Goal: Task Accomplishment & Management: Manage account settings

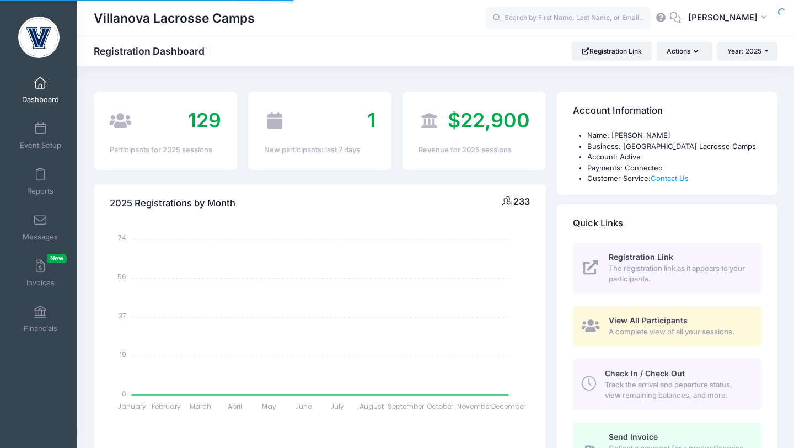
select select
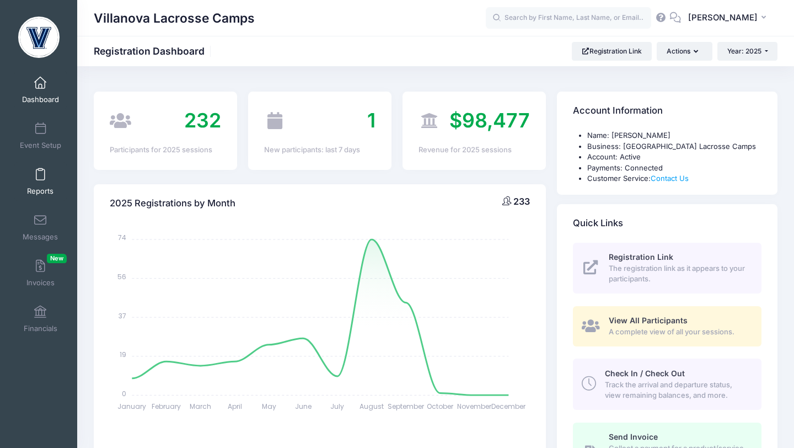
click at [30, 171] on link "Reports" at bounding box center [40, 181] width 52 height 39
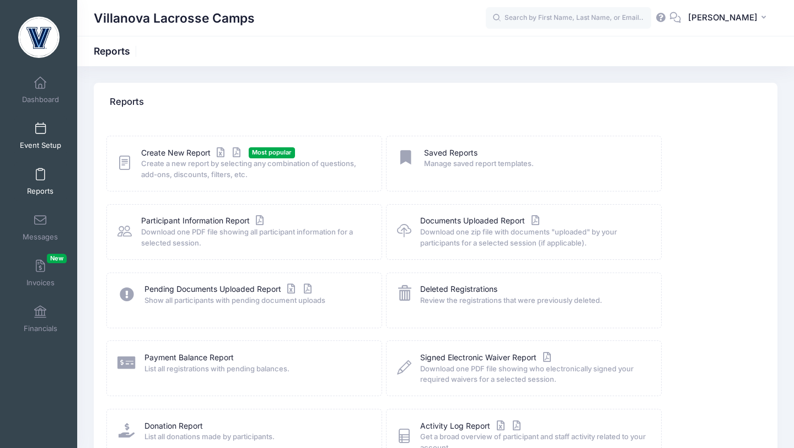
click at [46, 130] on link "Event Setup" at bounding box center [40, 135] width 52 height 39
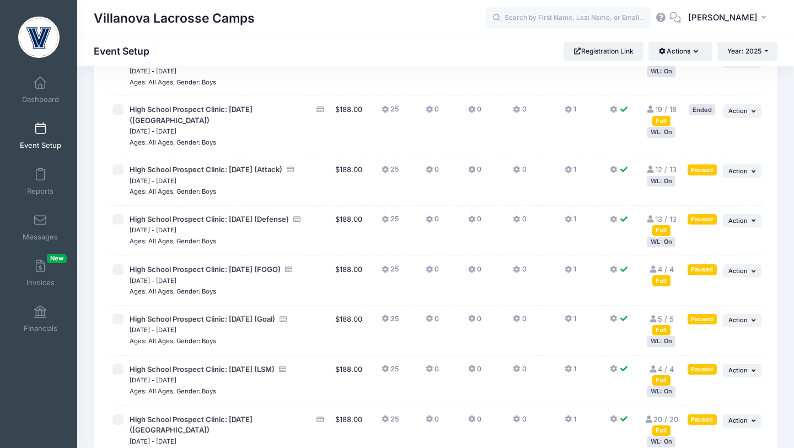
scroll to position [339, 0]
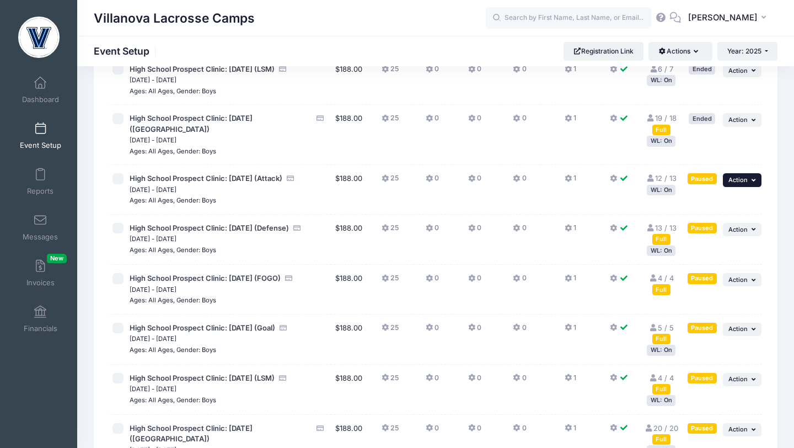
click at [748, 186] on button "... Action" at bounding box center [742, 179] width 39 height 13
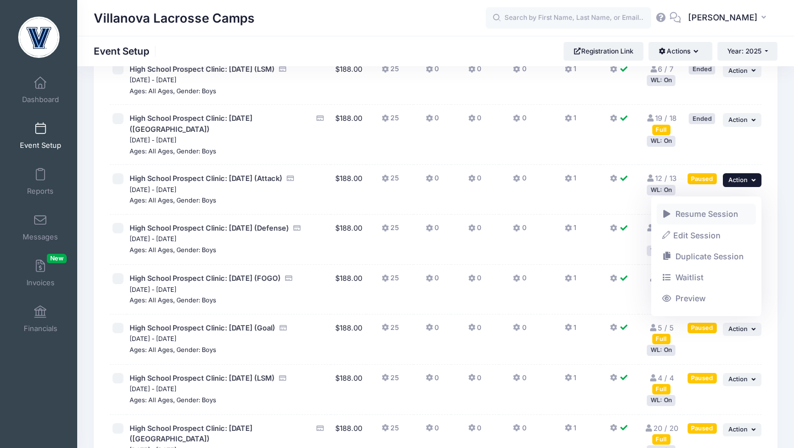
click at [666, 217] on span at bounding box center [667, 214] width 10 height 8
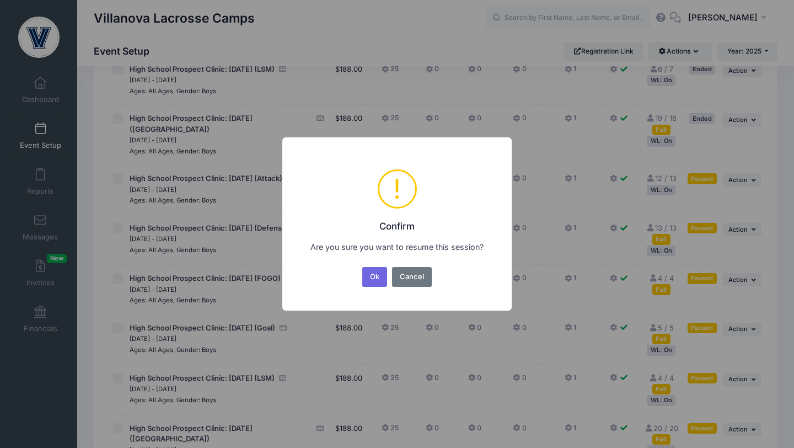
click at [371, 280] on button "Ok" at bounding box center [374, 277] width 25 height 20
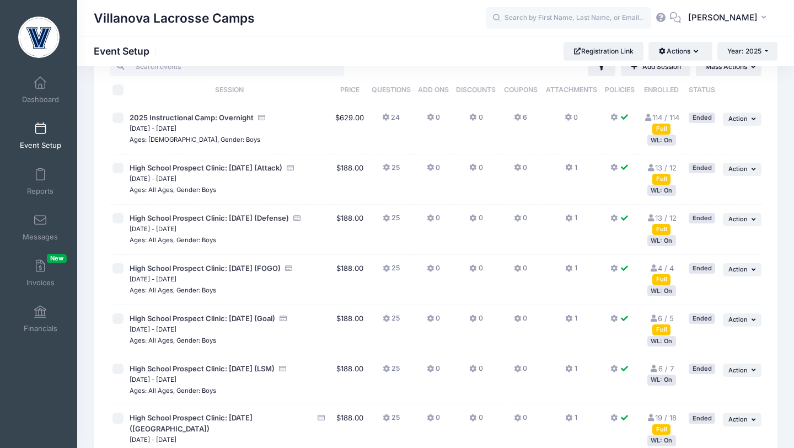
scroll to position [41, 0]
click at [259, 367] on span "High School Prospect Clinic: [DATE] (LSM)" at bounding box center [202, 367] width 145 height 9
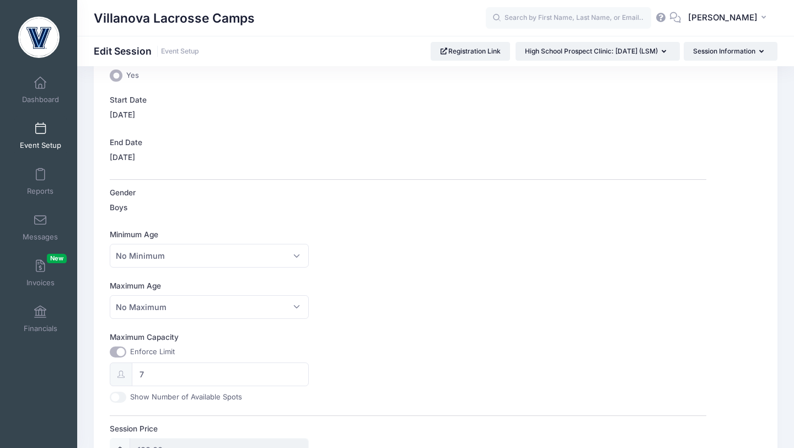
scroll to position [183, 0]
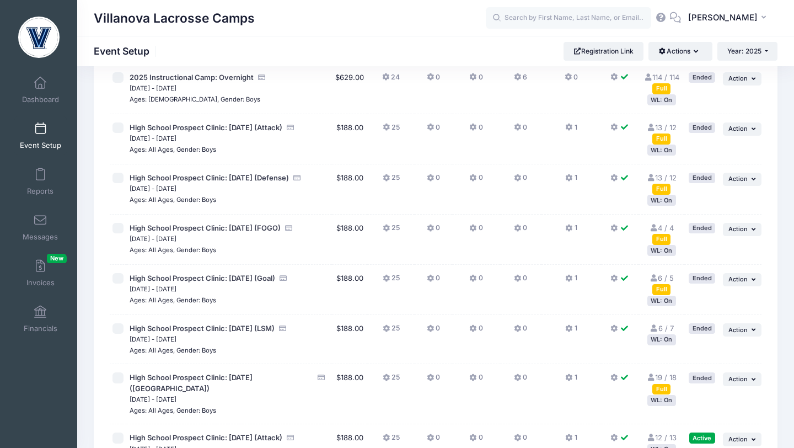
scroll to position [81, 0]
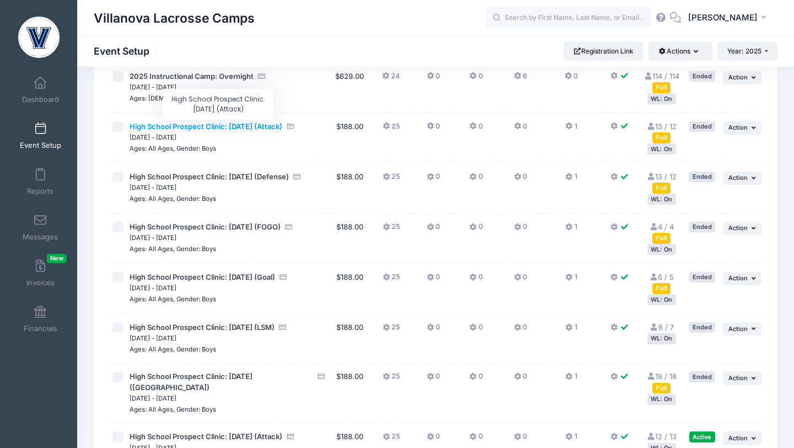
click at [229, 126] on span "High School Prospect Clinic: September 21 (Attack)" at bounding box center [206, 126] width 153 height 9
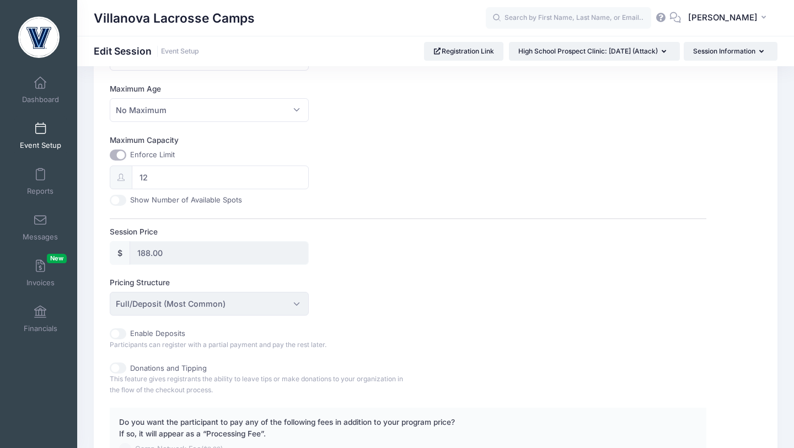
scroll to position [376, 0]
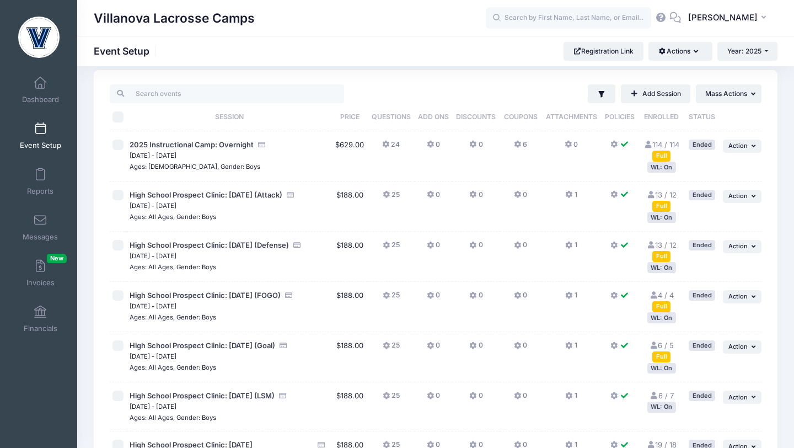
scroll to position [14, 0]
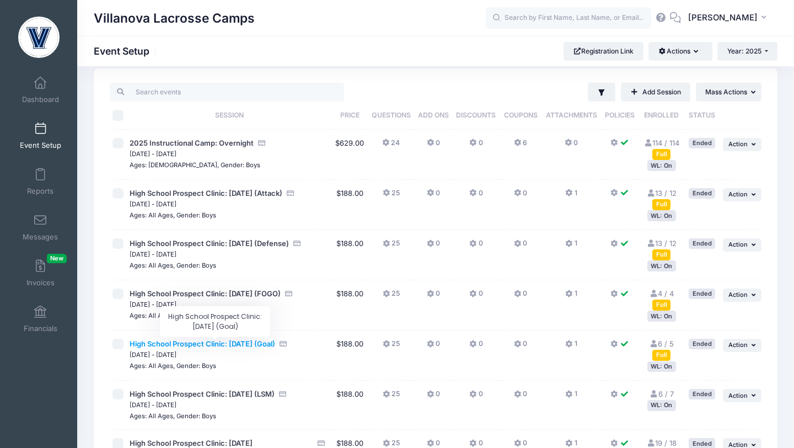
click at [272, 345] on span "High School Prospect Clinic: [DATE] (Goal)" at bounding box center [203, 343] width 146 height 9
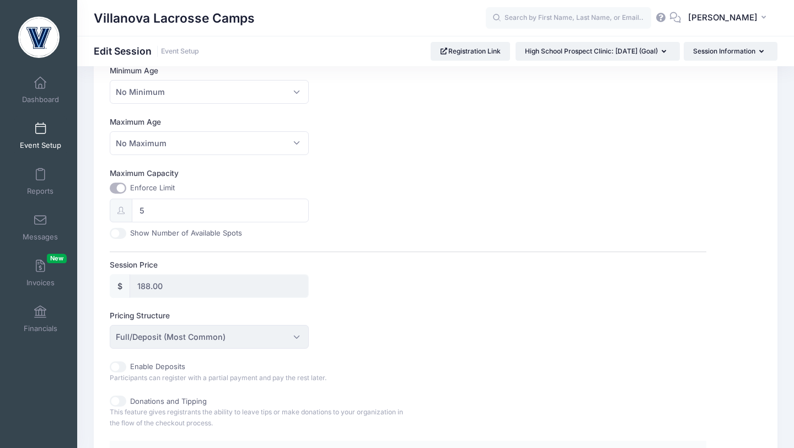
scroll to position [350, 0]
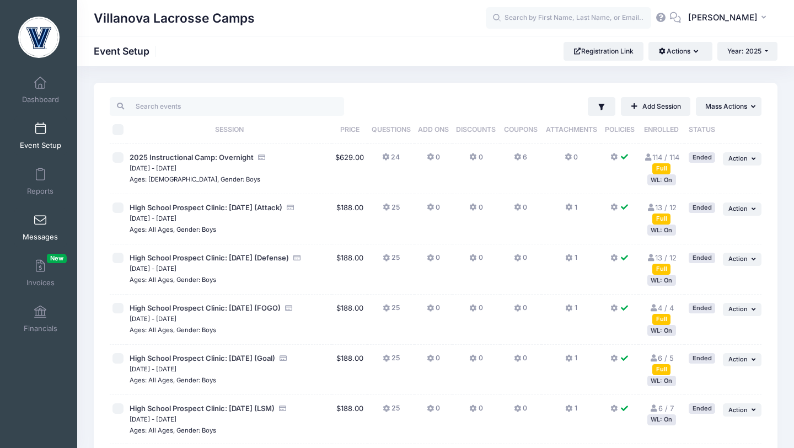
click at [40, 215] on span at bounding box center [40, 221] width 0 height 12
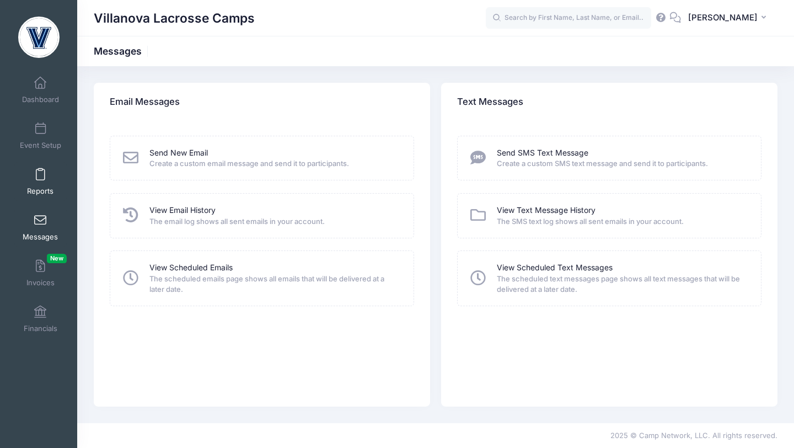
click at [40, 174] on span at bounding box center [40, 175] width 0 height 12
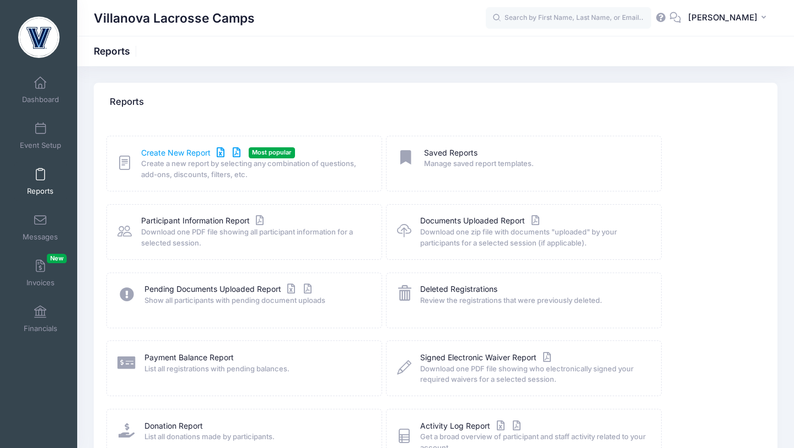
click at [148, 152] on link "Create New Report" at bounding box center [192, 153] width 103 height 12
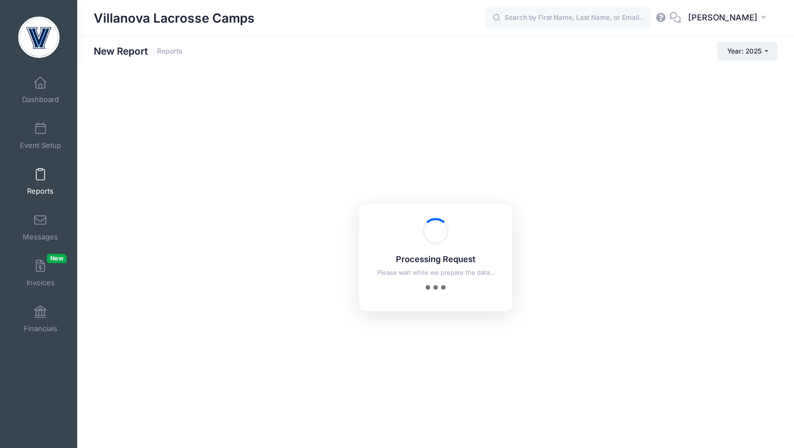
checkbox input "true"
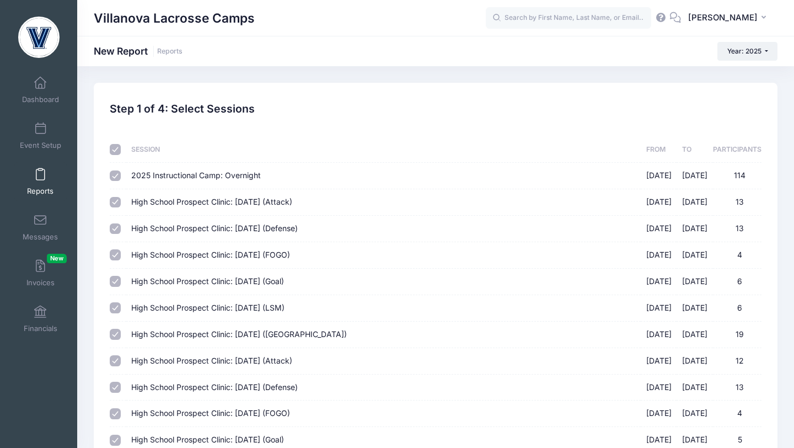
click at [118, 149] on input "checkbox" at bounding box center [115, 149] width 11 height 11
checkbox input "false"
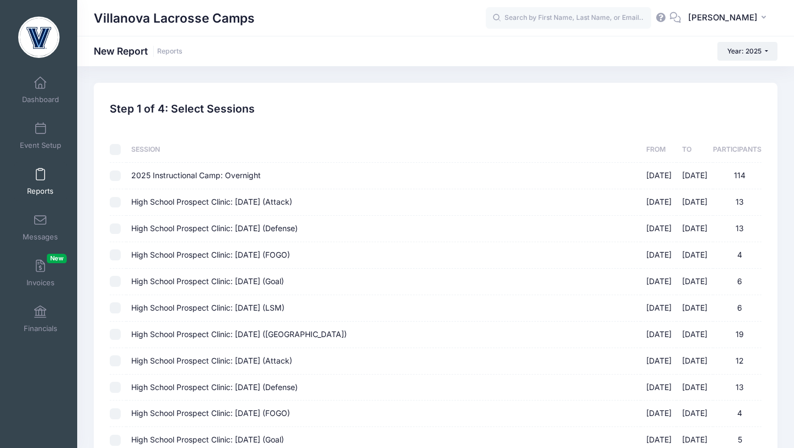
checkbox input "false"
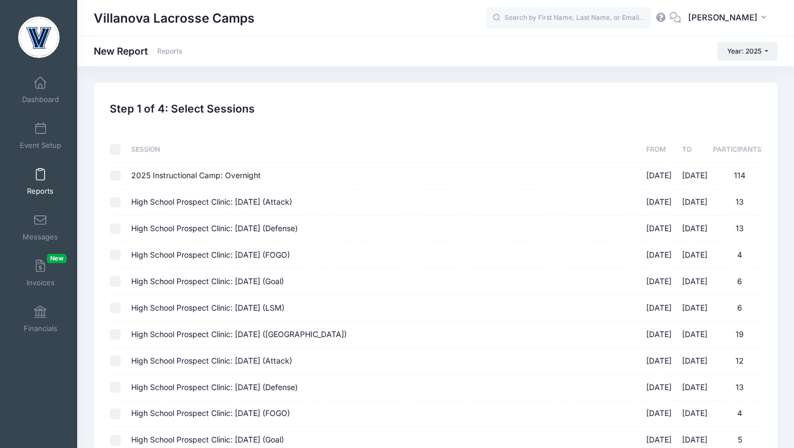
checkbox input "false"
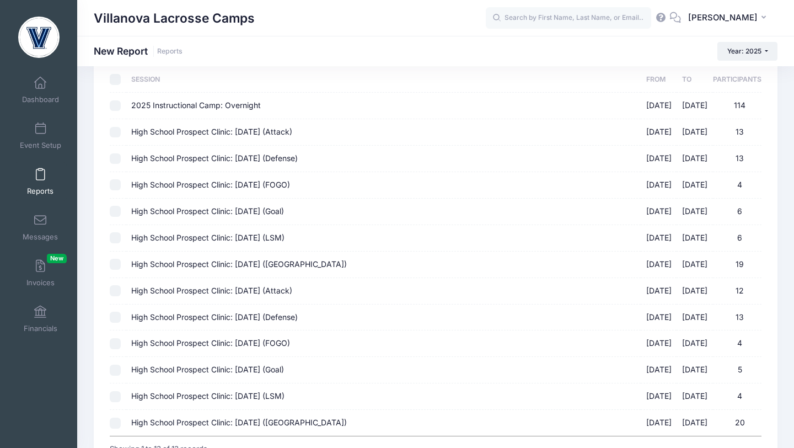
scroll to position [169, 0]
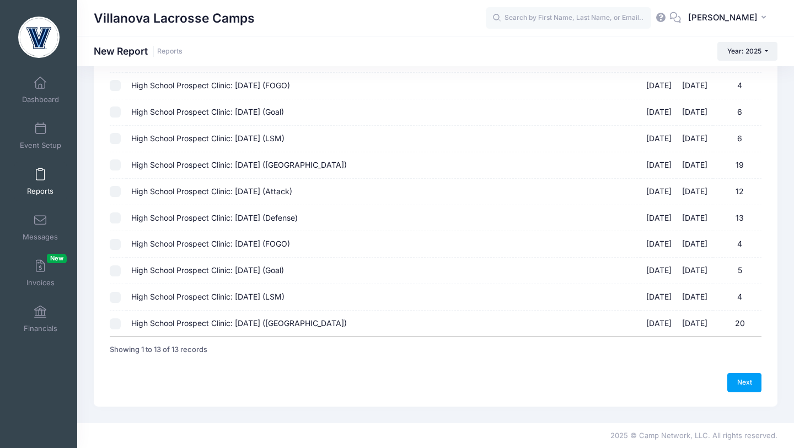
click at [117, 327] on input "High School Prospect Clinic: October 19 (Midfield) 10/19/2025 - 10/19/2025 20" at bounding box center [115, 323] width 11 height 11
checkbox input "true"
click at [117, 302] on input "High School Prospect Clinic: October 19 (LSM) 10/19/2025 - 10/19/2025 4" at bounding box center [115, 297] width 11 height 11
checkbox input "true"
click at [117, 274] on input "High School Prospect Clinic: October 19 (Goal) 10/19/2025 - 10/19/2025 5" at bounding box center [115, 270] width 11 height 11
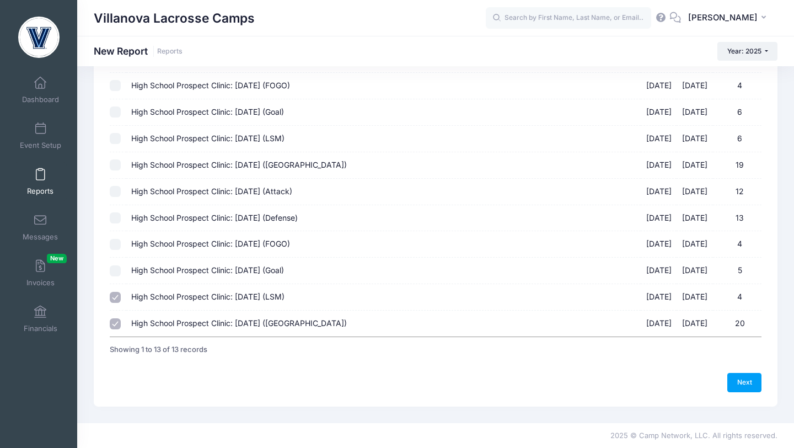
checkbox input "true"
click at [116, 243] on input "High School Prospect Clinic: October 19 (FOGO) 10/19/2025 - 10/19/2025 4" at bounding box center [115, 244] width 11 height 11
checkbox input "true"
click at [119, 212] on td at bounding box center [118, 218] width 16 height 26
click at [116, 190] on input "High School Prospect Clinic: October 19 (Attack) 10/19/2025 - 10/19/2025 12" at bounding box center [115, 191] width 11 height 11
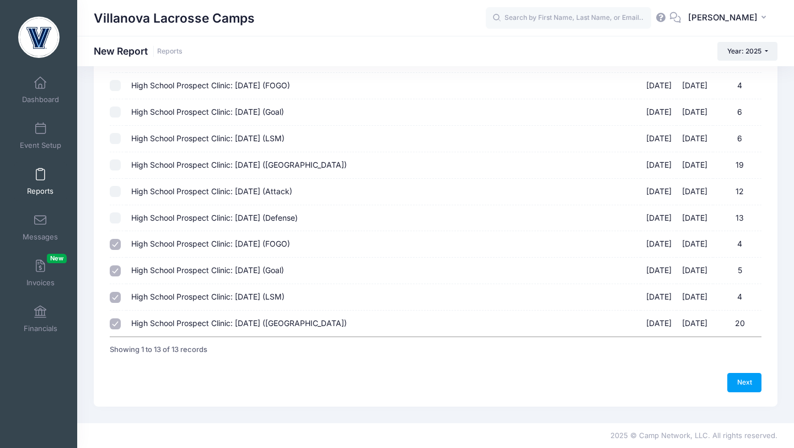
checkbox input "true"
click at [115, 221] on input "High School Prospect Clinic: October 19 (Defense) 10/19/2025 - 10/19/2025 13" at bounding box center [115, 217] width 11 height 11
checkbox input "true"
click at [740, 382] on link "Next" at bounding box center [745, 382] width 34 height 19
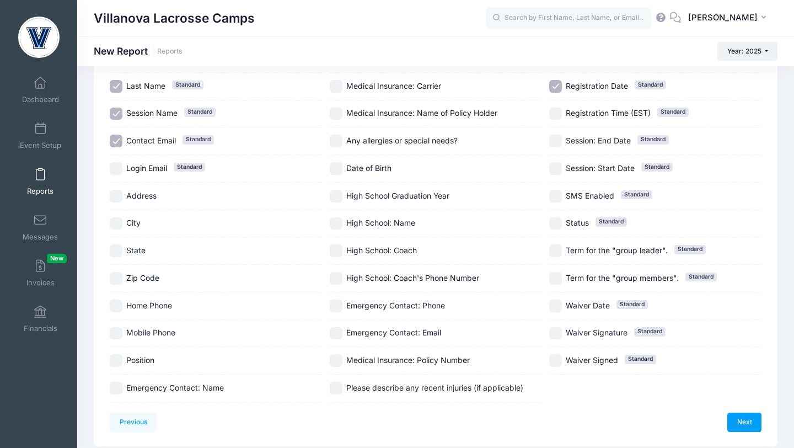
scroll to position [137, 0]
click at [117, 138] on input "Contact Email Standard" at bounding box center [116, 141] width 13 height 13
checkbox input "false"
click at [339, 200] on input "High School Graduation Year" at bounding box center [336, 196] width 13 height 13
checkbox input "true"
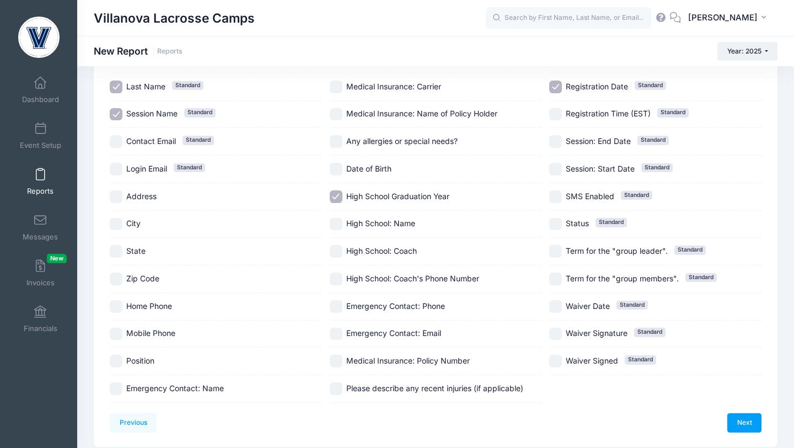
click at [119, 363] on input "Position" at bounding box center [116, 361] width 13 height 13
checkbox input "true"
click at [333, 220] on input "High School: Name" at bounding box center [336, 224] width 13 height 13
checkbox input "true"
click at [743, 424] on link "Next" at bounding box center [745, 422] width 34 height 19
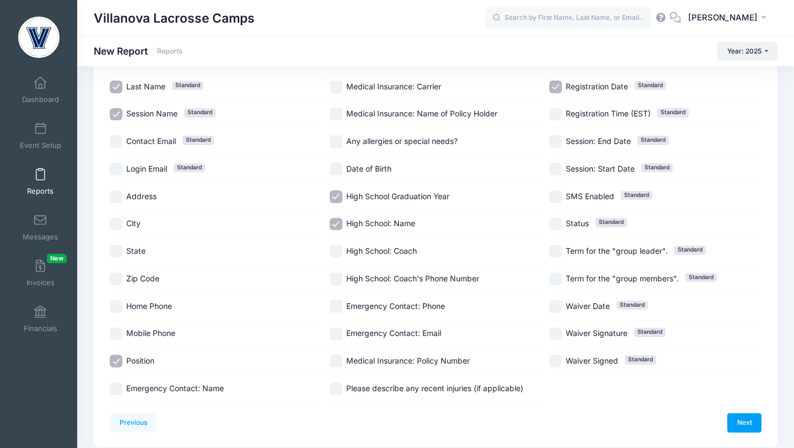
scroll to position [0, 0]
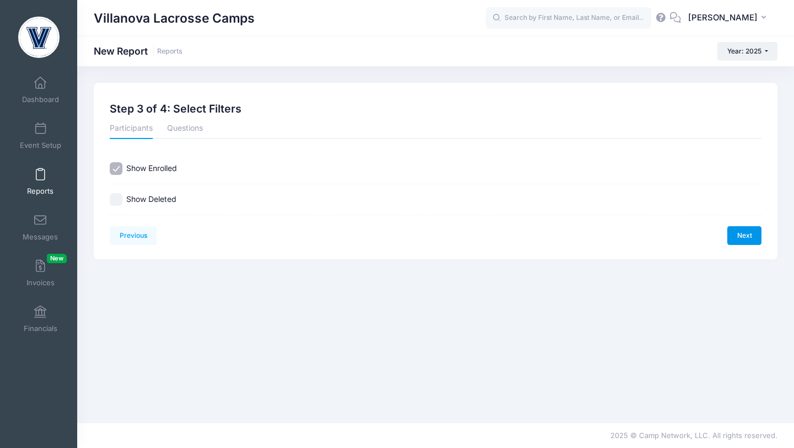
click at [750, 237] on link "Next" at bounding box center [745, 235] width 34 height 19
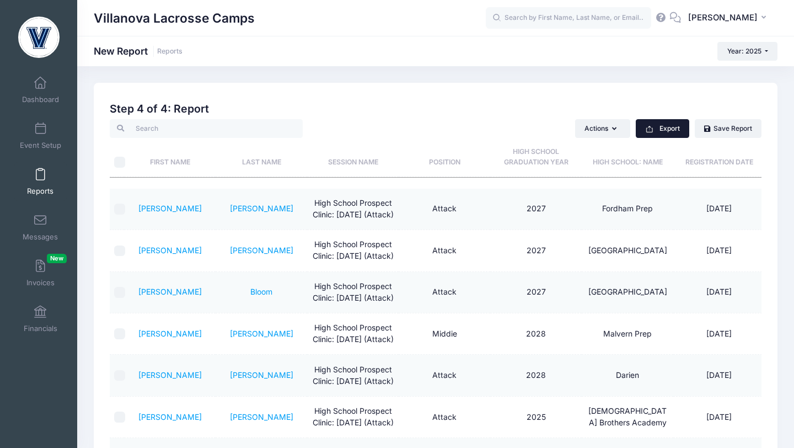
click at [666, 127] on button "Export" at bounding box center [663, 128] width 54 height 19
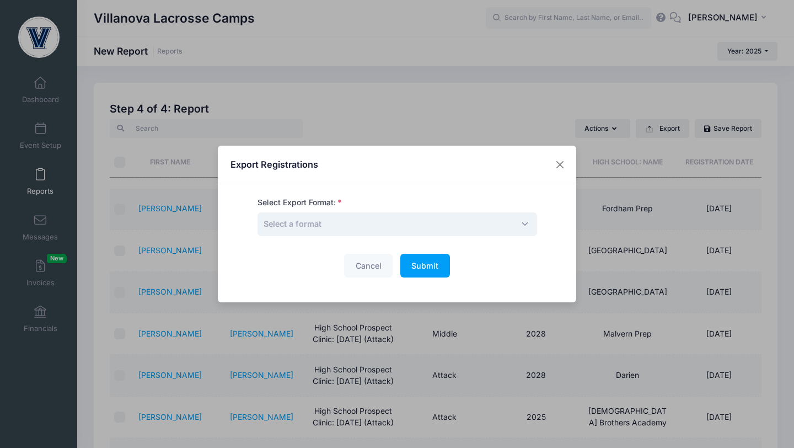
click at [489, 220] on span "Select a format" at bounding box center [398, 224] width 280 height 24
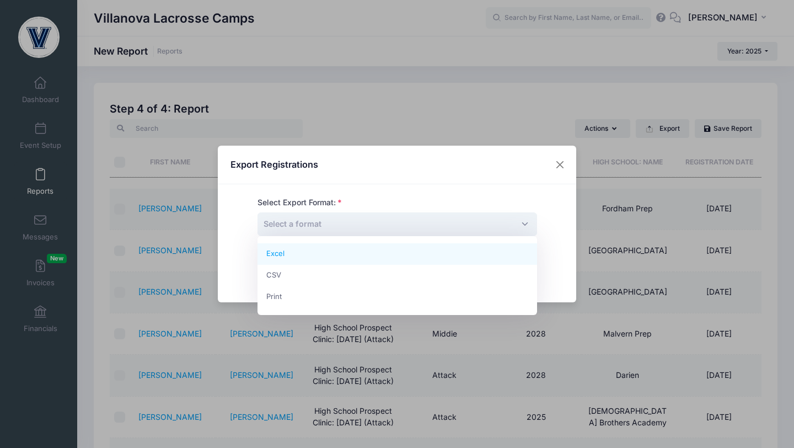
select select "excel"
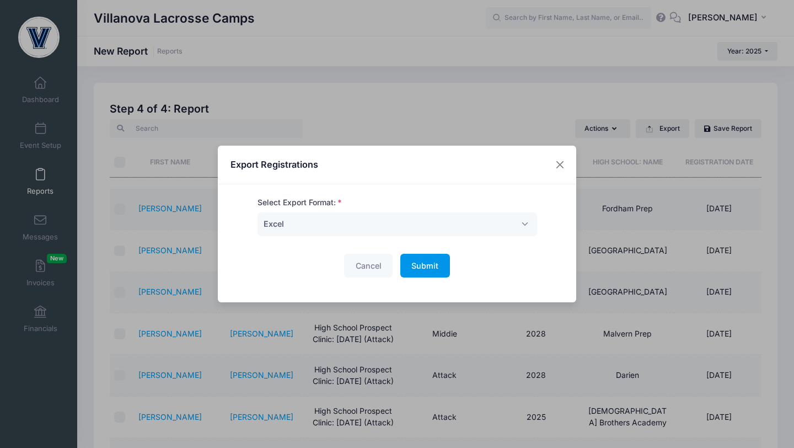
click at [437, 268] on span "Submit" at bounding box center [424, 265] width 27 height 9
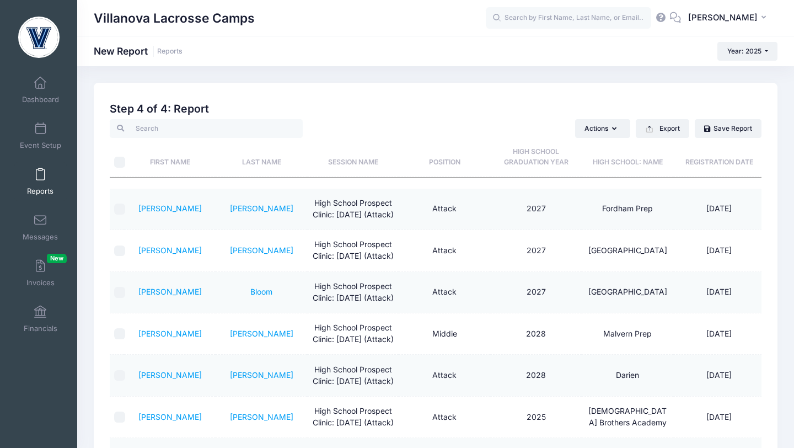
click at [40, 176] on span at bounding box center [40, 175] width 0 height 12
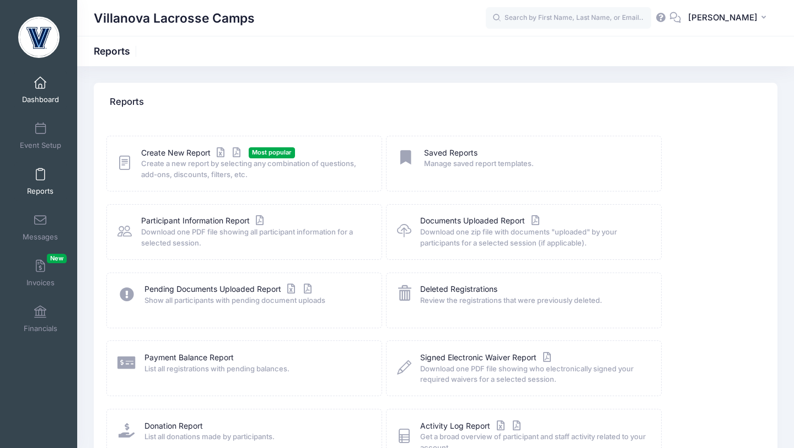
click at [43, 90] on link "Dashboard" at bounding box center [40, 90] width 52 height 39
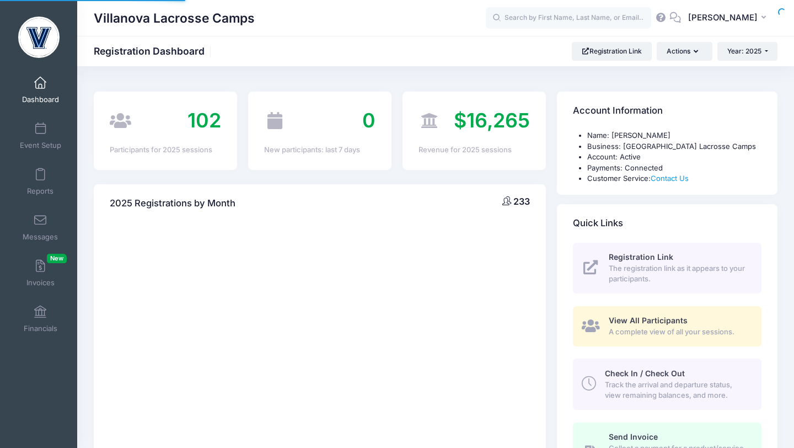
select select
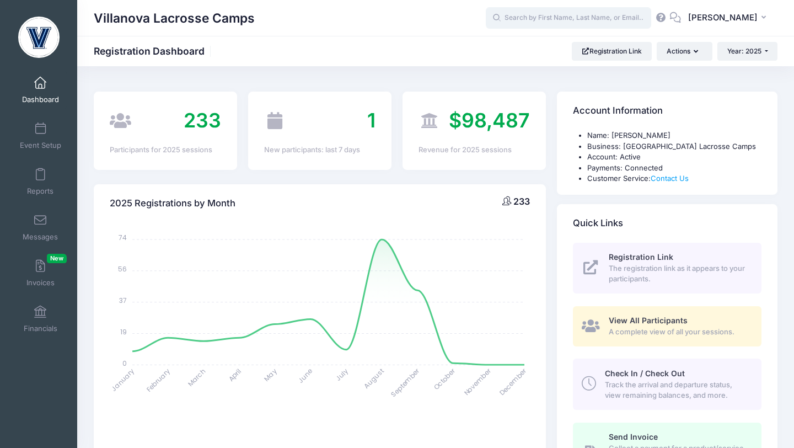
click at [564, 22] on input "text" at bounding box center [568, 18] width 165 height 22
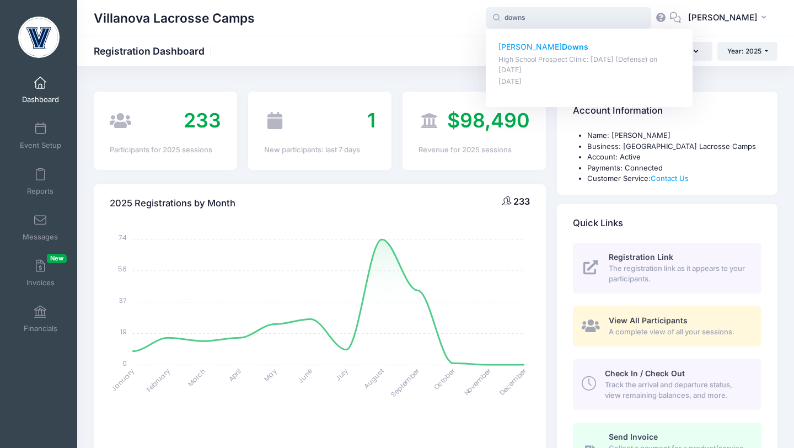
click at [562, 46] on strong "Downs" at bounding box center [575, 46] width 26 height 9
type input "Degan Downs (High School Prospect Clinic: October 19 (Defense), Oct-19, 2025)"
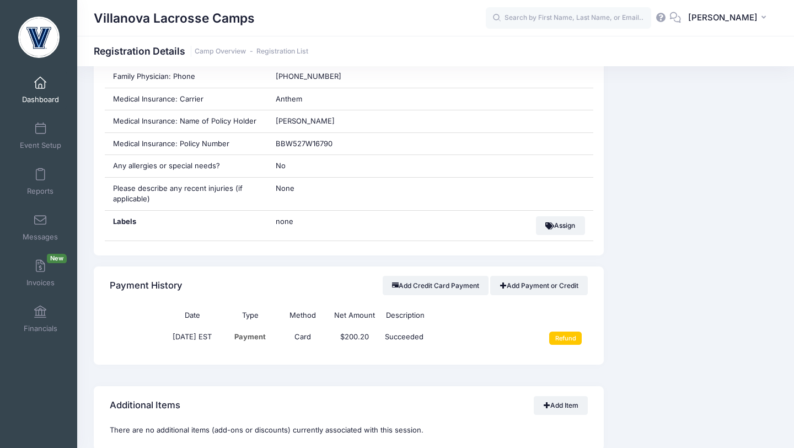
scroll to position [692, 0]
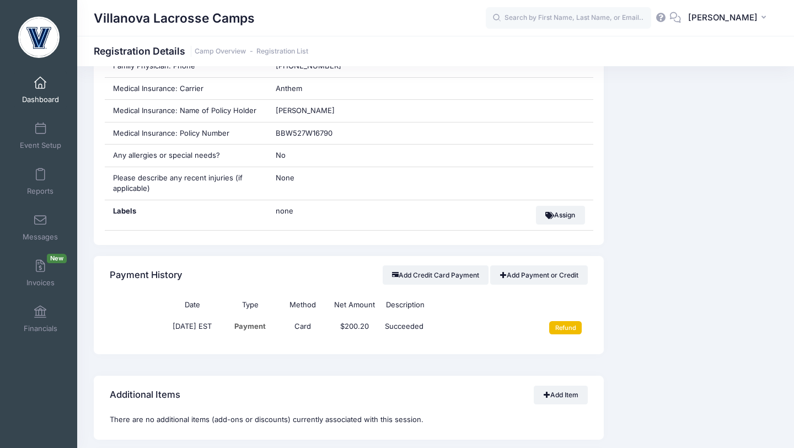
click at [559, 334] on input "Refund" at bounding box center [565, 327] width 33 height 13
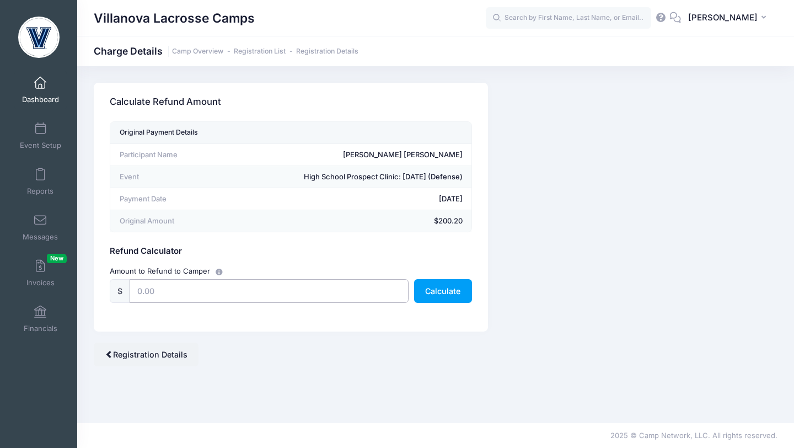
click at [309, 283] on input "text" at bounding box center [269, 291] width 279 height 24
type input "188.00"
click at [429, 295] on button "Calculate" at bounding box center [443, 291] width 58 height 24
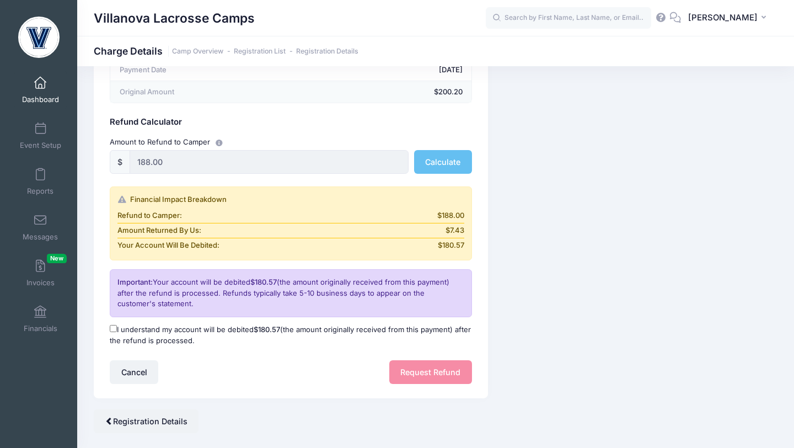
scroll to position [124, 0]
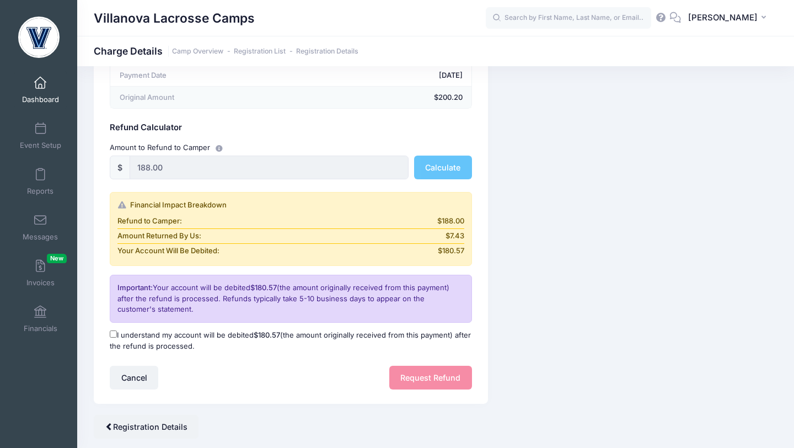
click at [115, 335] on input "I understand my account will be debited $180.57 (the amount originally received…" at bounding box center [113, 333] width 7 height 7
checkbox input "true"
click at [406, 374] on button "Request Refund" at bounding box center [430, 378] width 83 height 24
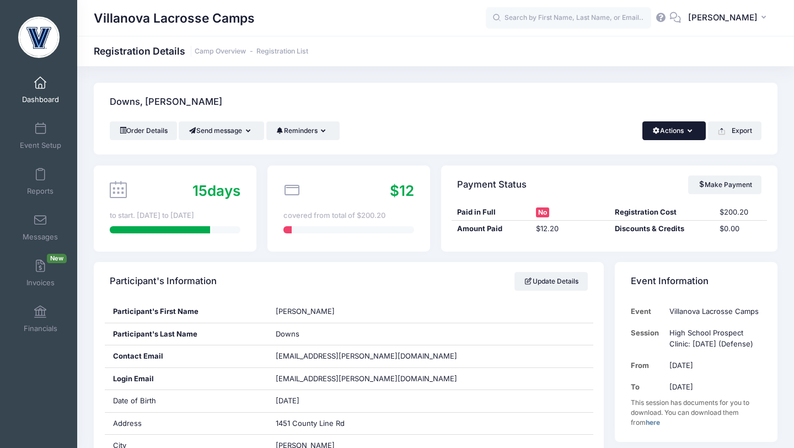
click at [692, 133] on button "Actions" at bounding box center [674, 130] width 63 height 19
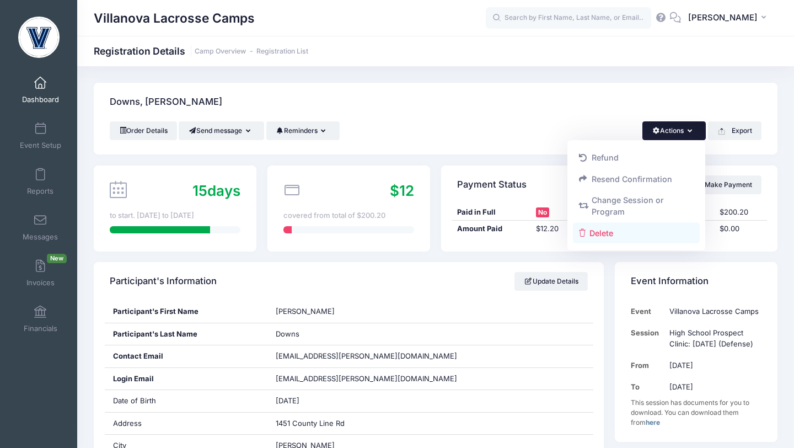
click at [606, 230] on link "Delete" at bounding box center [636, 232] width 127 height 21
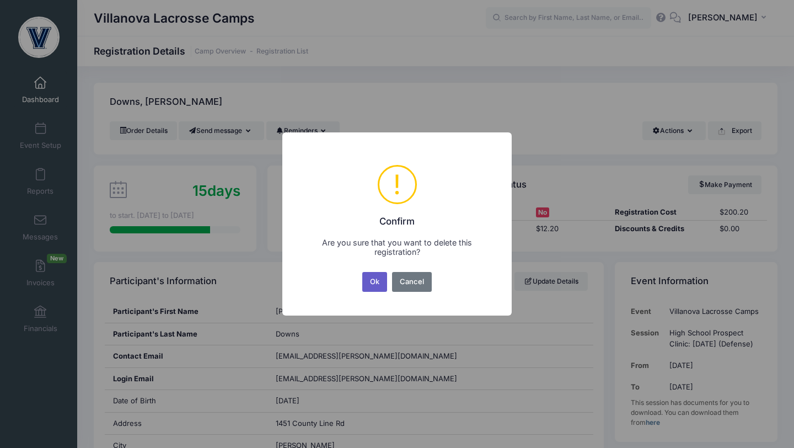
click at [371, 283] on button "Ok" at bounding box center [374, 282] width 25 height 20
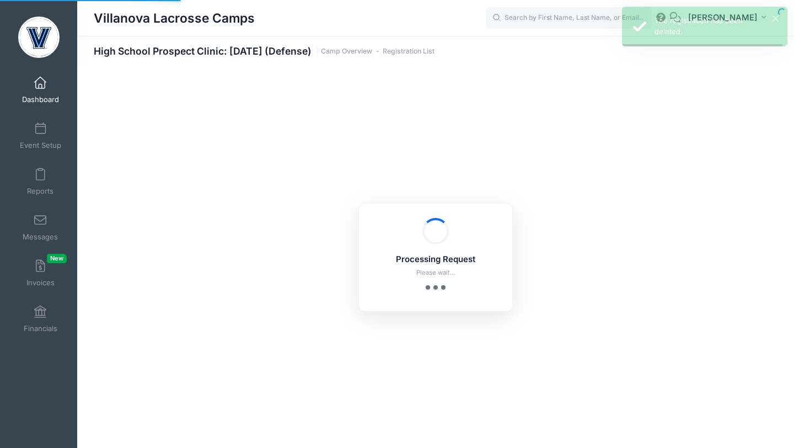
select select "10"
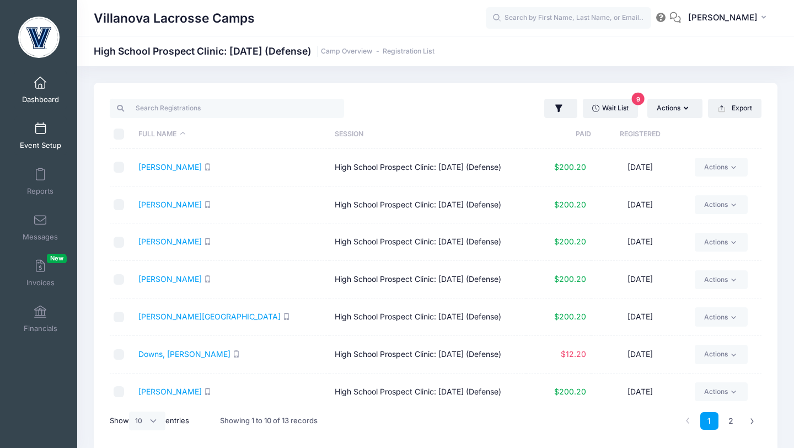
click at [40, 133] on span at bounding box center [40, 129] width 0 height 12
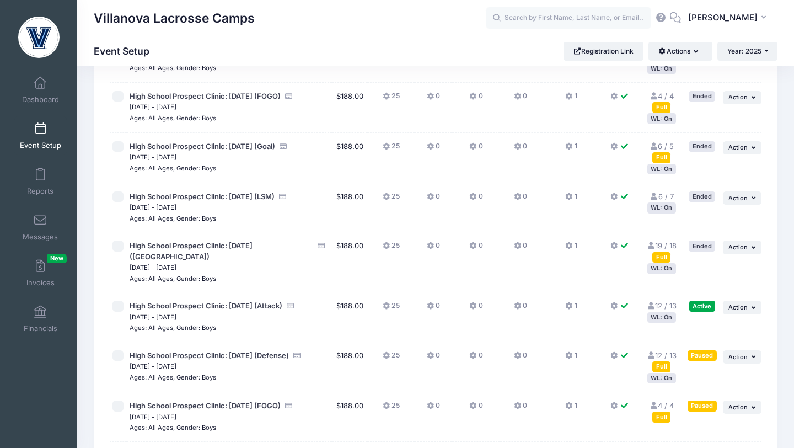
scroll to position [216, 0]
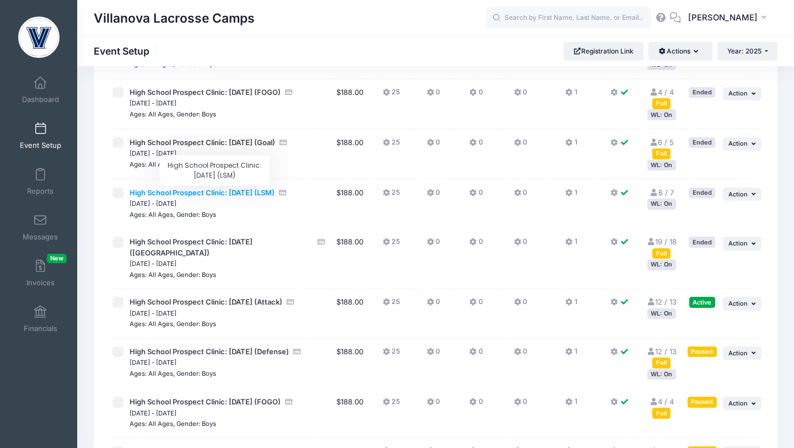
click at [220, 194] on span "High School Prospect Clinic: September 21 (LSM)" at bounding box center [202, 192] width 145 height 9
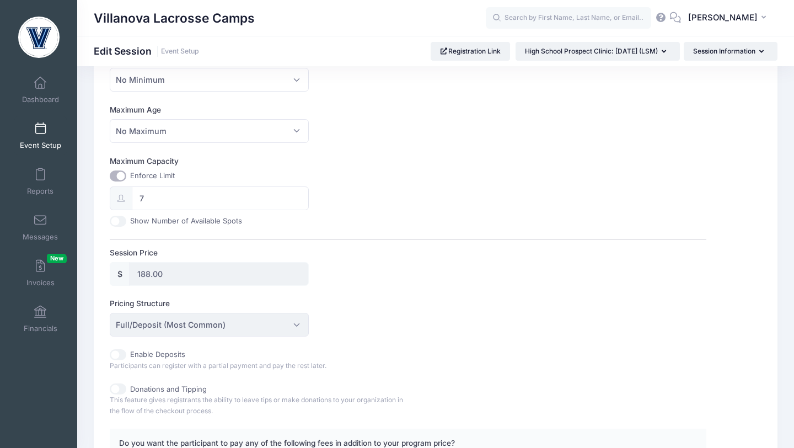
scroll to position [363, 0]
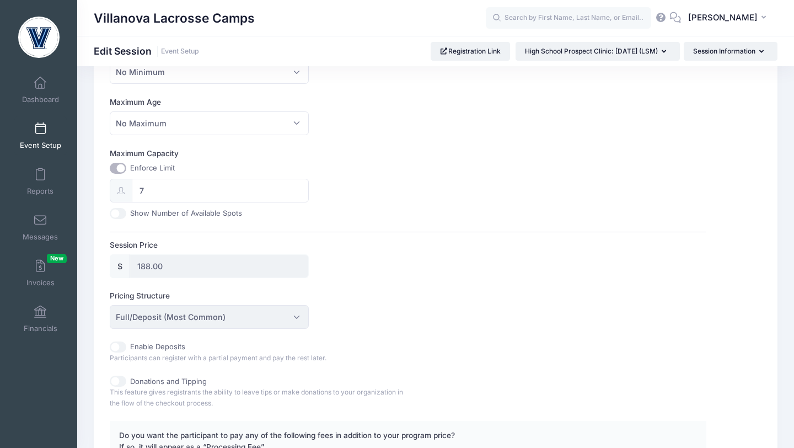
click at [200, 172] on div "Enforce Limit" at bounding box center [209, 168] width 199 height 11
click at [40, 126] on span at bounding box center [40, 129] width 0 height 12
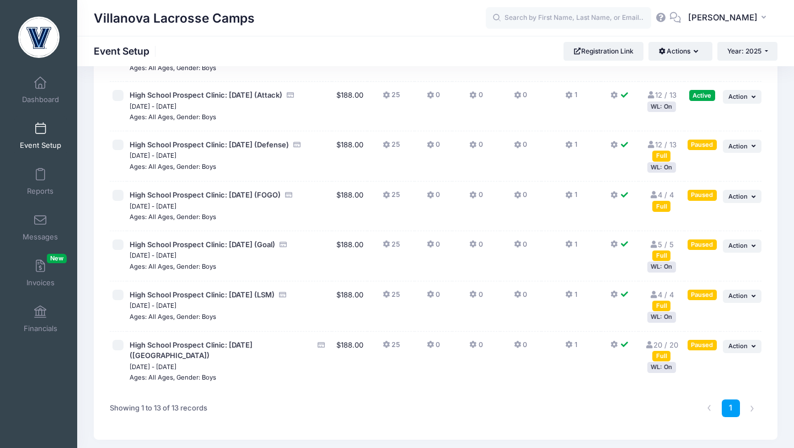
scroll to position [426, 0]
